Goal: Check status: Check status

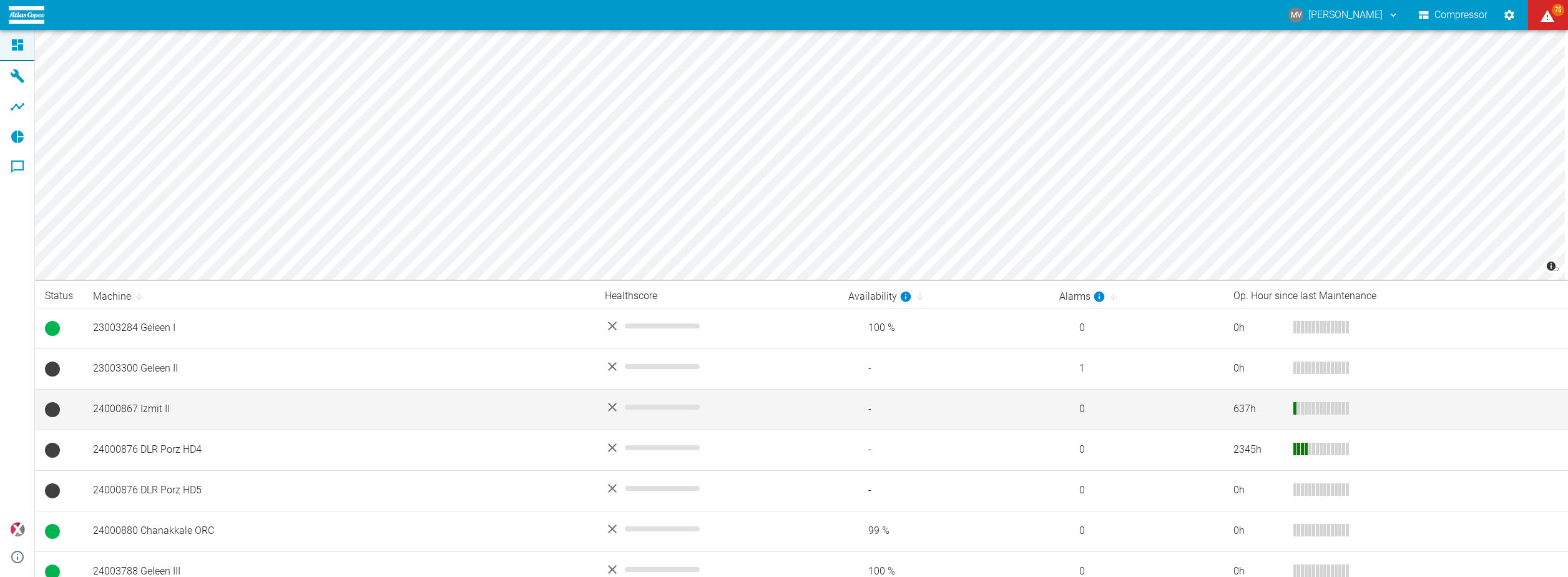
click at [151, 409] on td "24000867 Izmit II" at bounding box center [338, 409] width 512 height 41
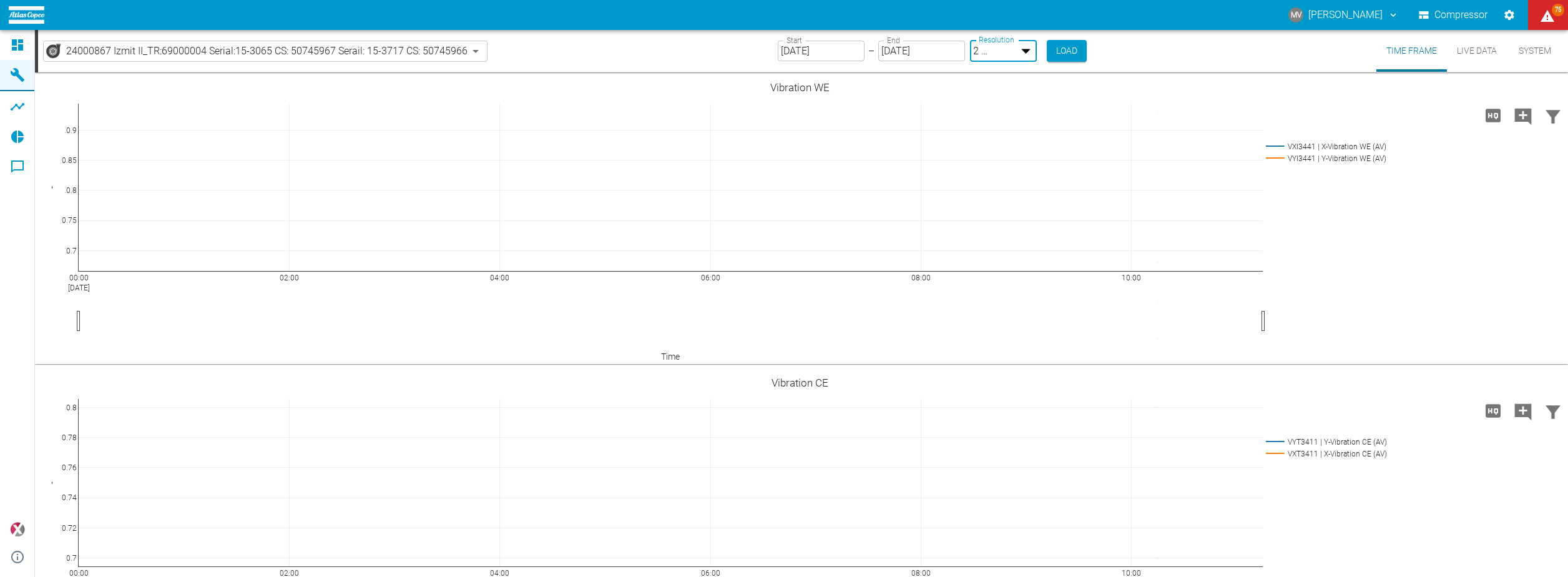
click at [1024, 53] on body "MV [PERSON_NAME] Compressor 75 Dashboard Machines Analyses Reports Comments pow…" at bounding box center [784, 288] width 1568 height 577
type input "10min"
click at [831, 48] on input "[DATE]" at bounding box center [818, 50] width 87 height 20
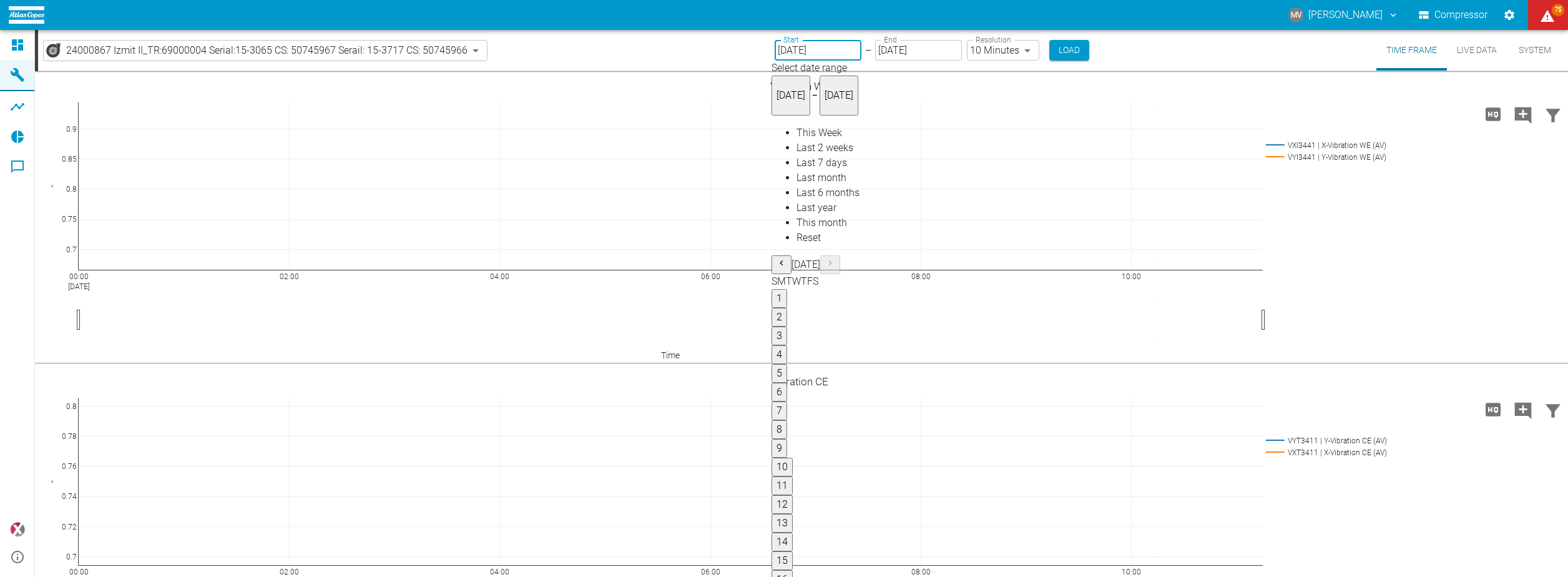
click at [811, 198] on span "Last 6 months" at bounding box center [828, 192] width 63 height 12
type input "[DATE]"
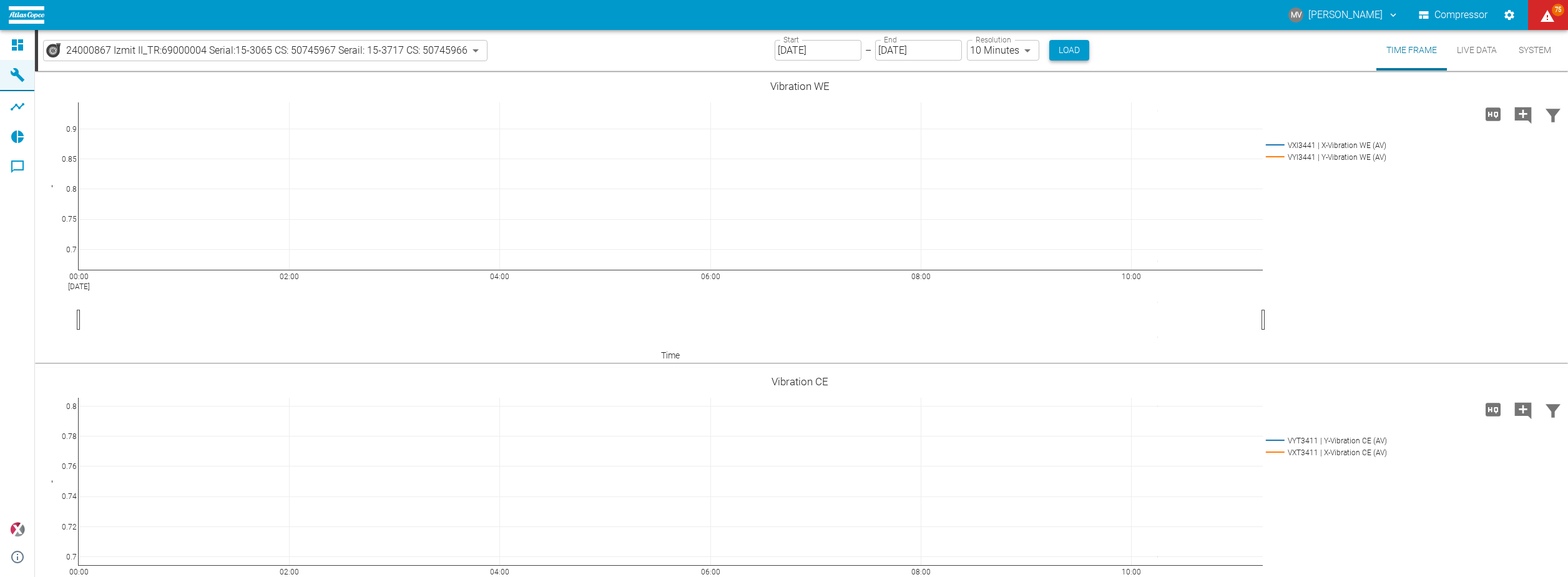
click at [1067, 49] on button "Load" at bounding box center [1068, 50] width 40 height 20
